Goal: Task Accomplishment & Management: Manage account settings

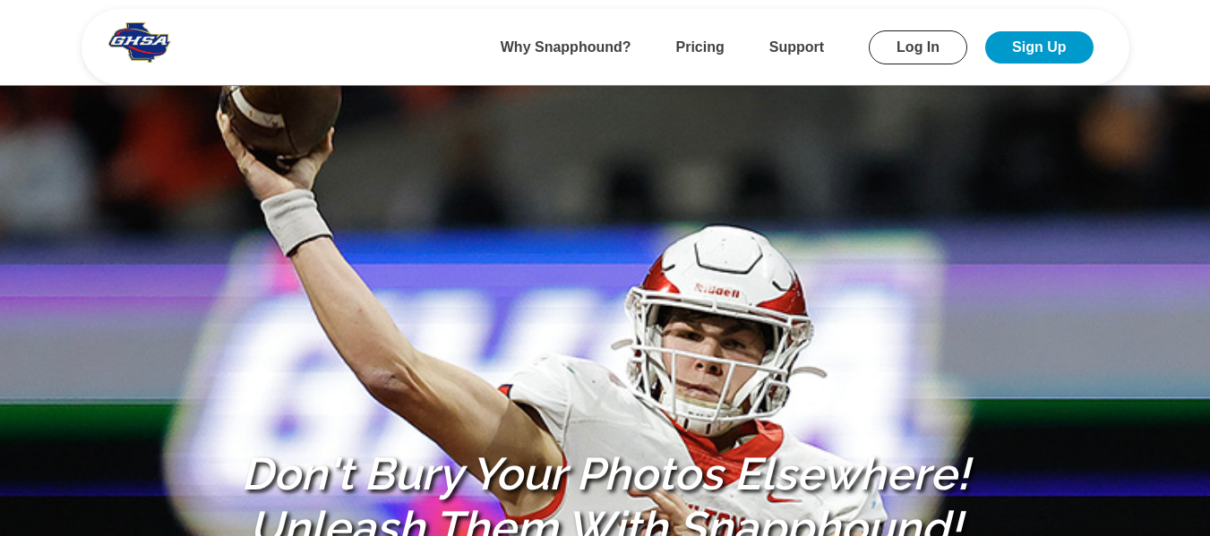
click at [936, 48] on link "Log In" at bounding box center [918, 47] width 99 height 34
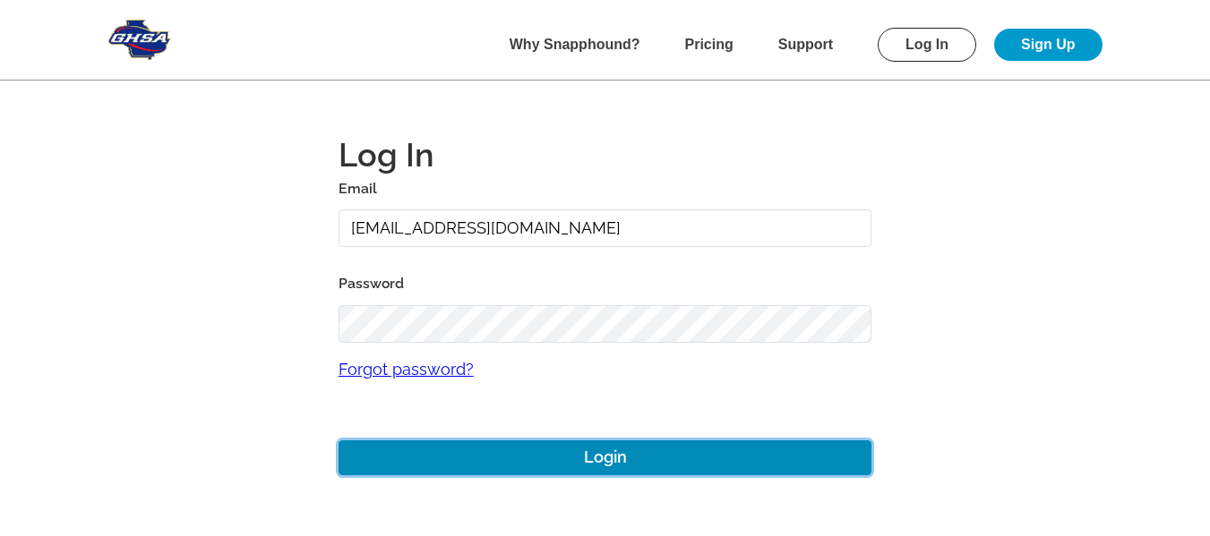
click at [578, 472] on button "Login" at bounding box center [606, 458] width 534 height 35
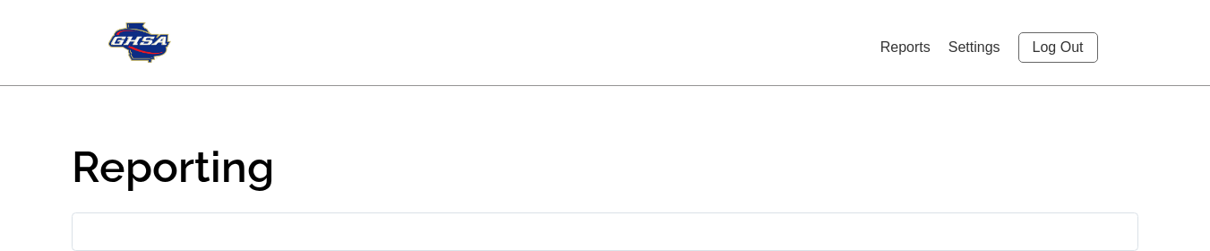
click at [973, 44] on link "Settings" at bounding box center [974, 46] width 52 height 15
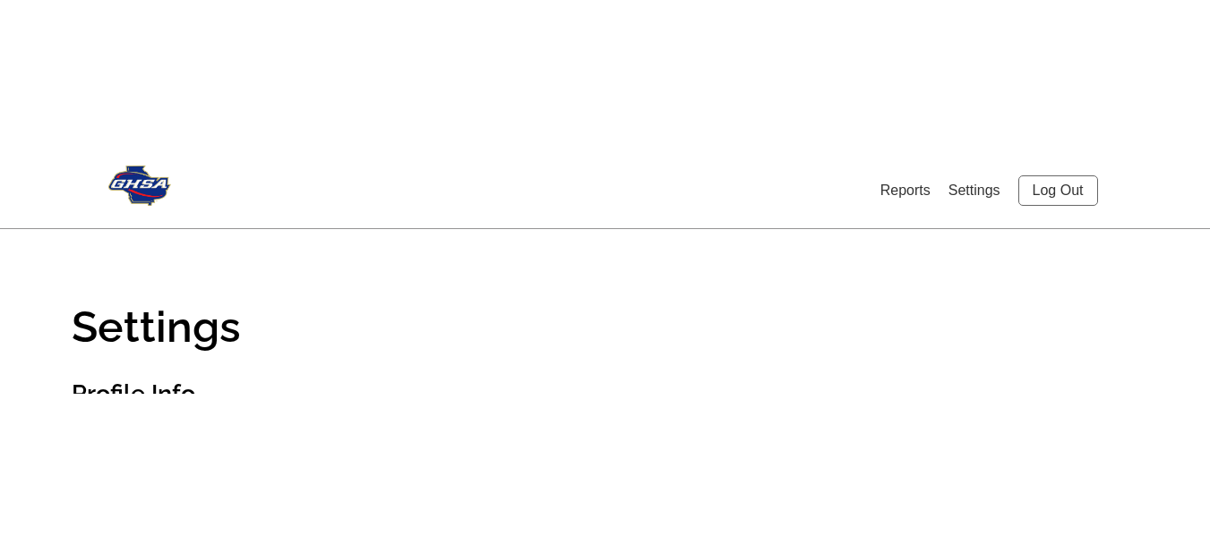
scroll to position [448, 0]
